Goal: Find contact information: Find contact information

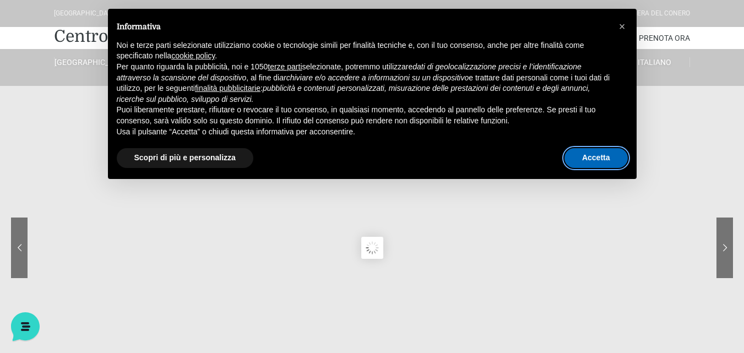
click at [606, 160] on button "Accetta" at bounding box center [595, 158] width 63 height 20
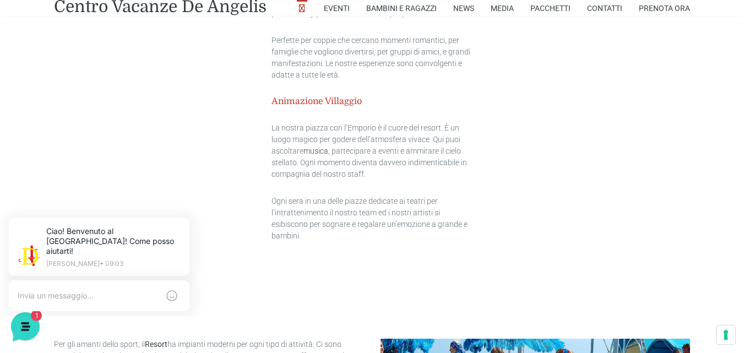
scroll to position [1805, 0]
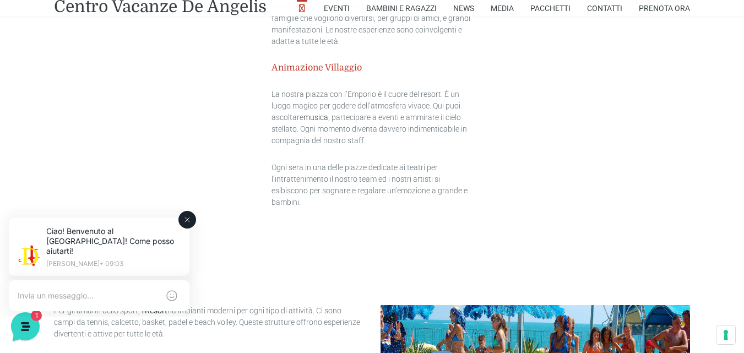
click at [191, 222] on icon at bounding box center [187, 219] width 9 height 9
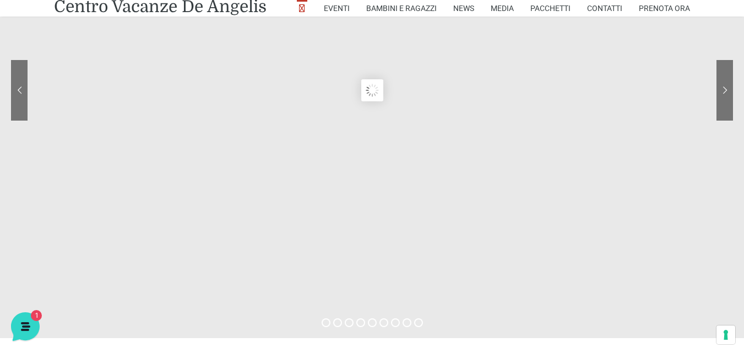
scroll to position [0, 0]
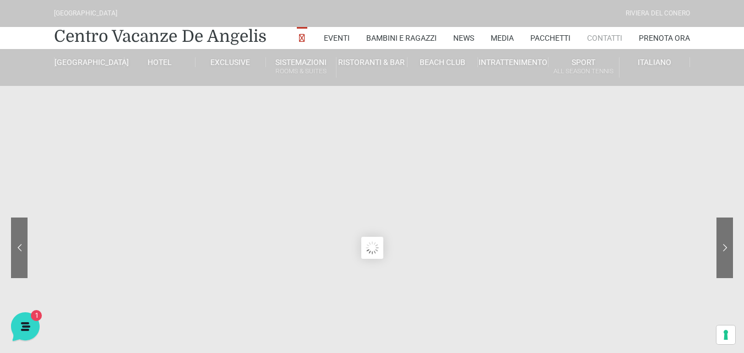
click at [603, 39] on link "Contatti" at bounding box center [604, 38] width 35 height 22
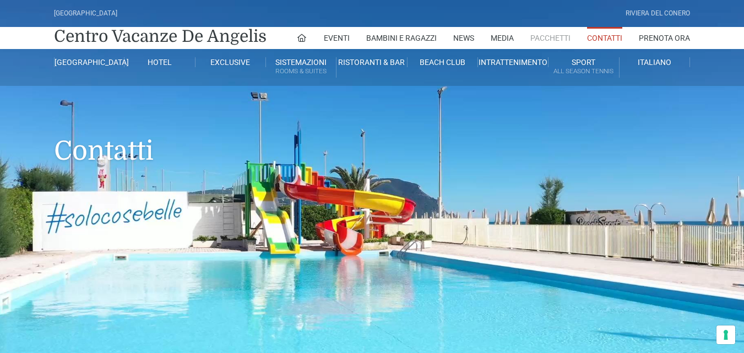
click at [554, 41] on link "Pacchetti" at bounding box center [550, 38] width 40 height 22
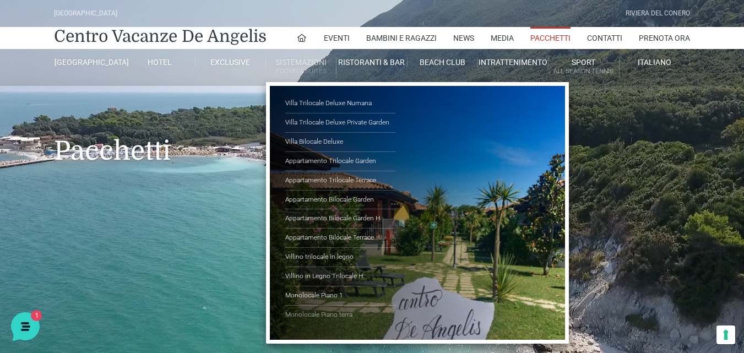
click at [328, 317] on link "Monolocale Piano terra" at bounding box center [340, 315] width 110 height 19
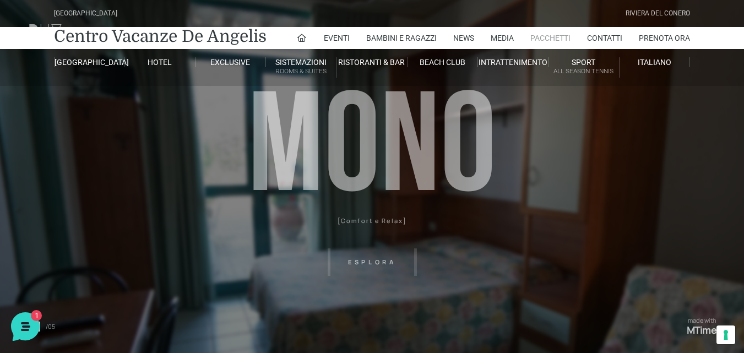
click at [546, 40] on link "Pacchetti" at bounding box center [550, 38] width 40 height 22
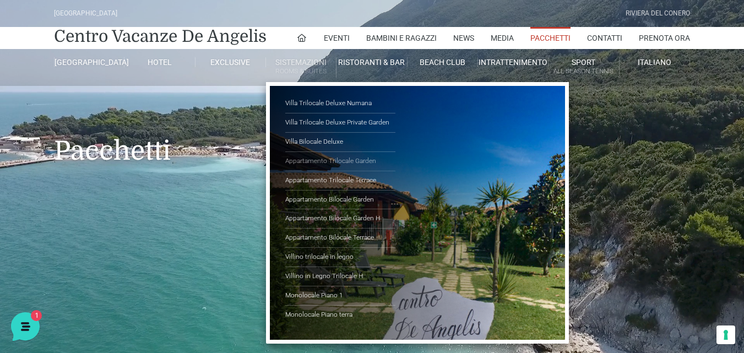
click at [339, 162] on link "Appartamento Trilocale Garden" at bounding box center [340, 161] width 110 height 19
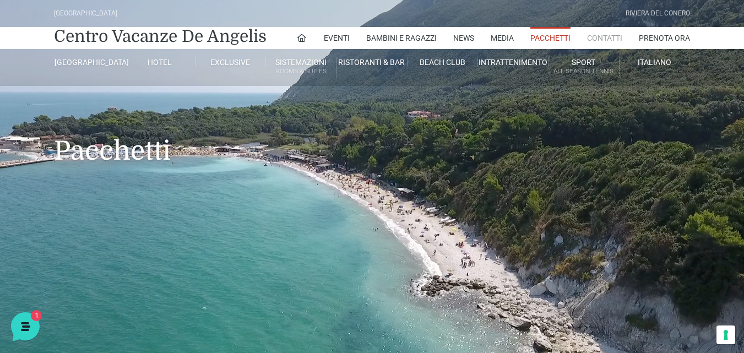
click at [603, 37] on link "Contatti" at bounding box center [604, 38] width 35 height 22
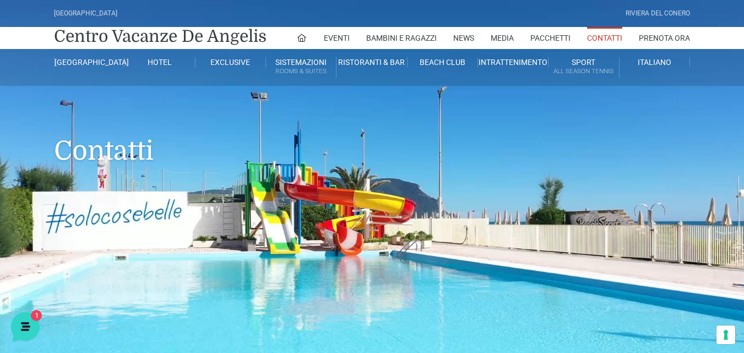
click at [594, 42] on link "Contatti" at bounding box center [604, 38] width 35 height 22
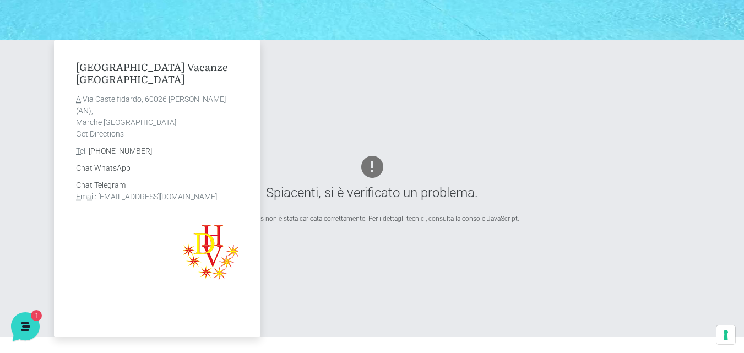
click at [146, 198] on link "[EMAIL_ADDRESS][DOMAIN_NAME]" at bounding box center [157, 196] width 119 height 9
click at [209, 195] on link "[EMAIL_ADDRESS][DOMAIN_NAME]" at bounding box center [157, 196] width 119 height 9
